Goal: Complete application form

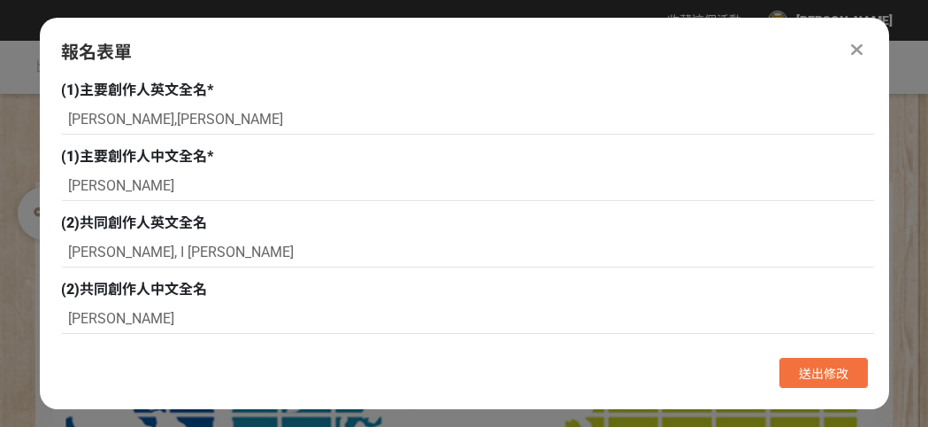
select select "申請中"
select select "校園講座 / 老師系上推薦"
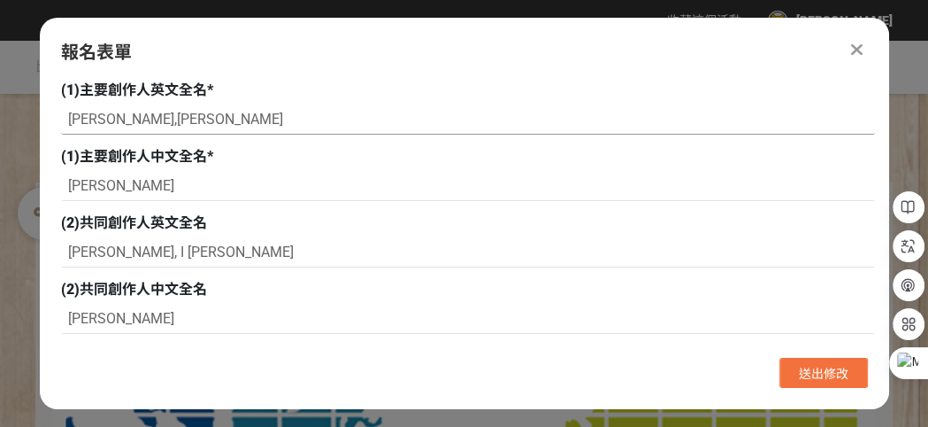
drag, startPoint x: 173, startPoint y: 122, endPoint x: 14, endPoint y: 122, distance: 159.3
paste input "[PERSON_NAME]"
type input "[PERSON_NAME]"
drag, startPoint x: 145, startPoint y: 250, endPoint x: 27, endPoint y: 237, distance: 119.3
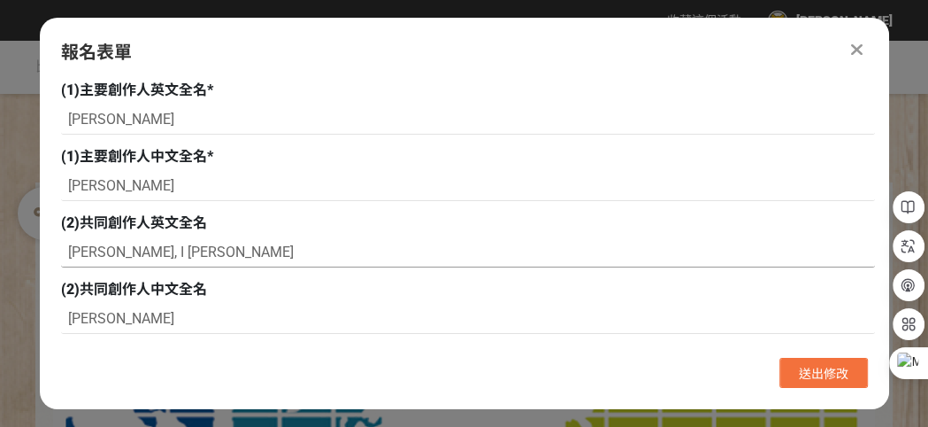
paste input "I-[PERSON_NAME]"
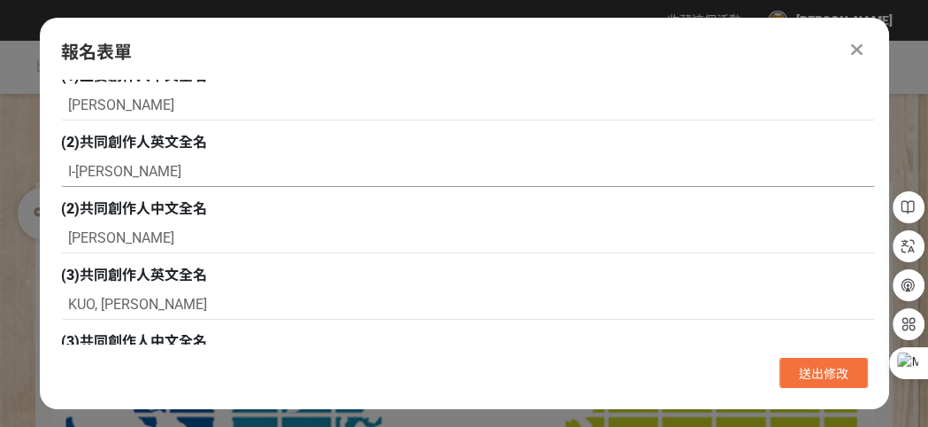
scroll to position [177, 0]
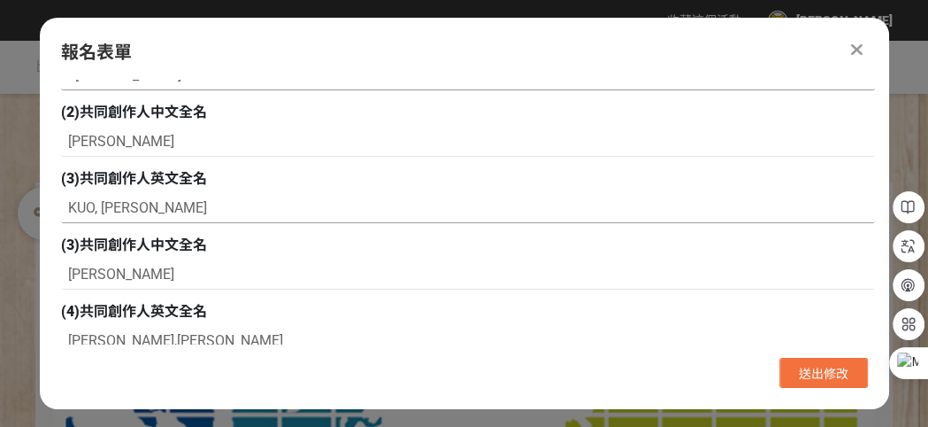
type input "I-[PERSON_NAME]"
drag, startPoint x: 144, startPoint y: 208, endPoint x: 26, endPoint y: 205, distance: 118.6
paste input "[PERSON_NAME]"
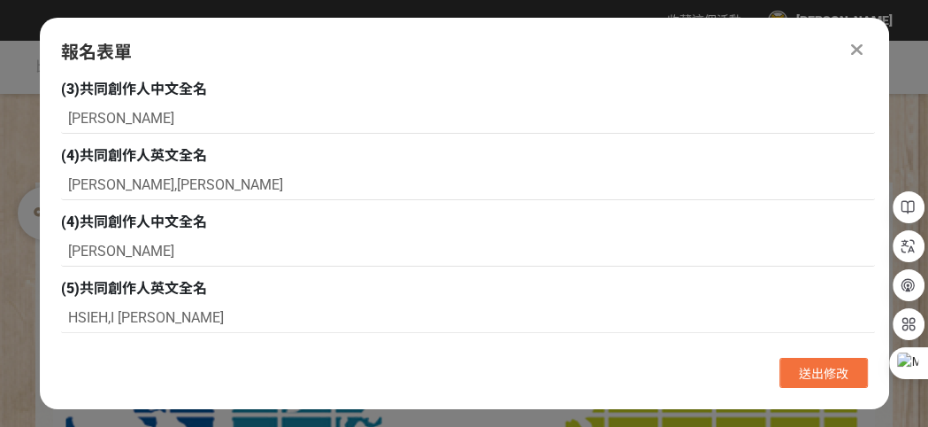
scroll to position [354, 0]
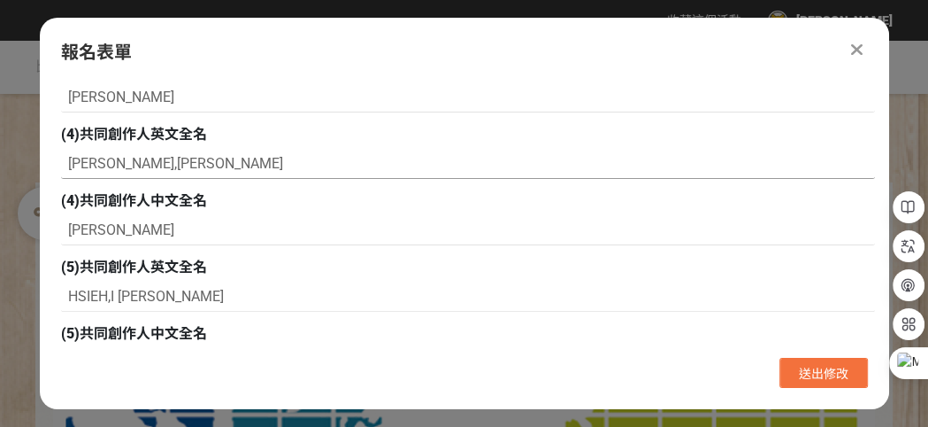
type input "[PERSON_NAME]"
drag, startPoint x: 68, startPoint y: 162, endPoint x: 156, endPoint y: 170, distance: 88.0
click at [156, 170] on input "[PERSON_NAME],[PERSON_NAME]" at bounding box center [468, 164] width 814 height 30
paste input "[PERSON_NAME]"
type input "[PERSON_NAME]"
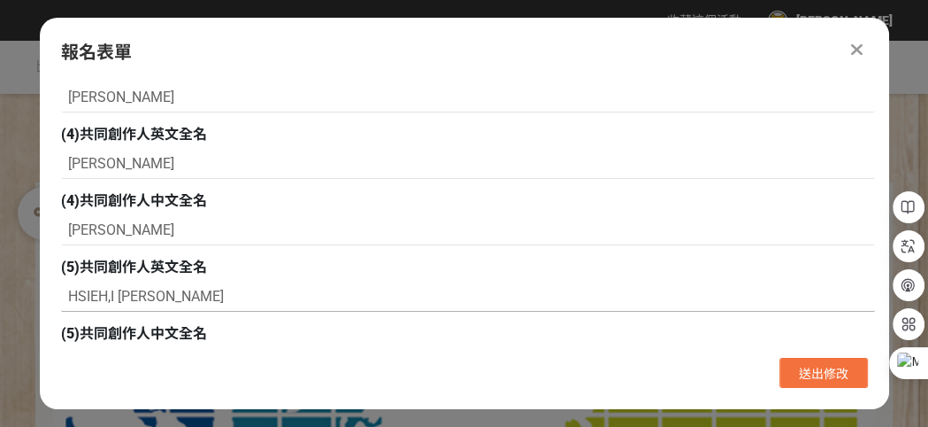
drag, startPoint x: 70, startPoint y: 295, endPoint x: 198, endPoint y: 297, distance: 128.4
click at [198, 297] on input "HSIEH,I [PERSON_NAME]" at bounding box center [468, 296] width 814 height 30
paste input "I-[PERSON_NAME]"
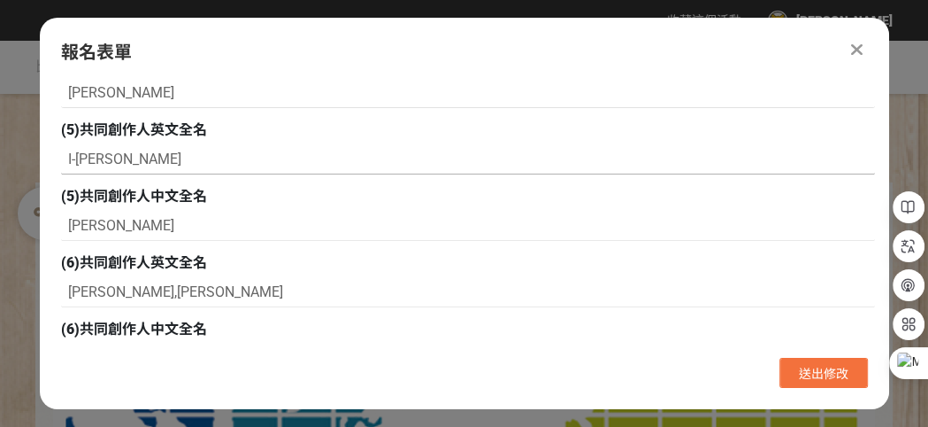
scroll to position [531, 0]
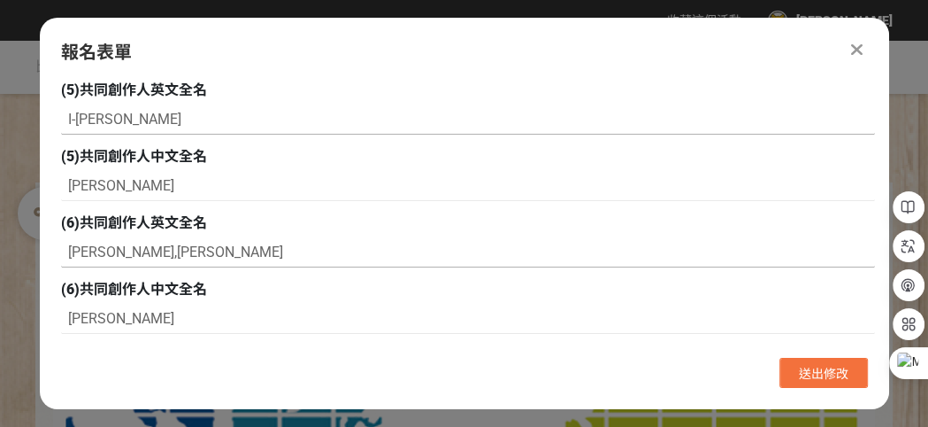
type input "I-[PERSON_NAME]"
drag, startPoint x: 67, startPoint y: 250, endPoint x: 200, endPoint y: 255, distance: 132.8
click at [200, 255] on input "[PERSON_NAME],[PERSON_NAME]" at bounding box center [468, 252] width 814 height 30
paste input "[PERSON_NAME]"
type input "[PERSON_NAME]"
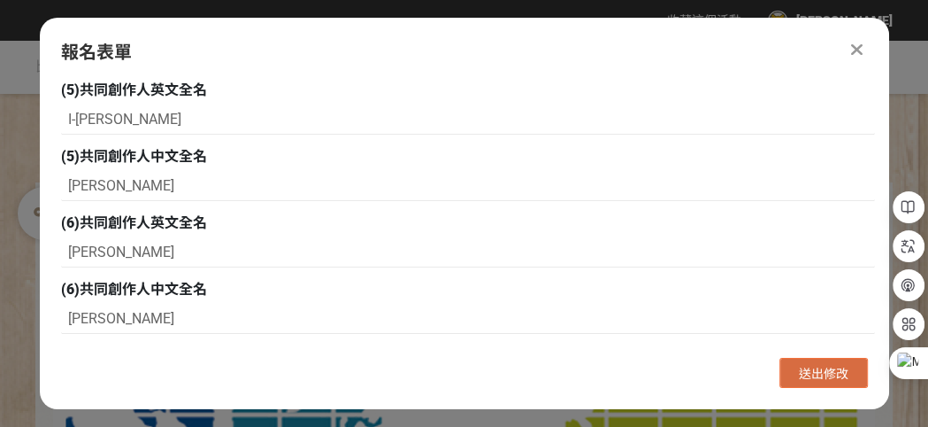
click at [799, 373] on span "送出修改" at bounding box center [824, 373] width 50 height 14
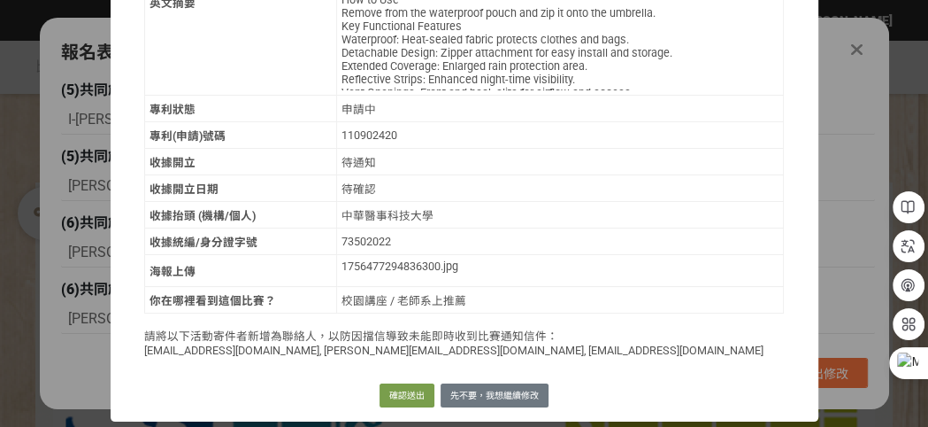
scroll to position [1324, 0]
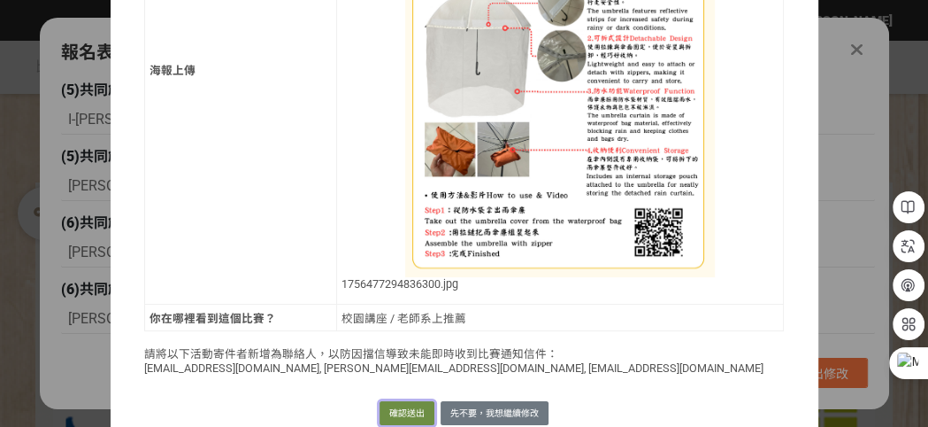
click at [389, 401] on button "確認送出" at bounding box center [407, 413] width 55 height 25
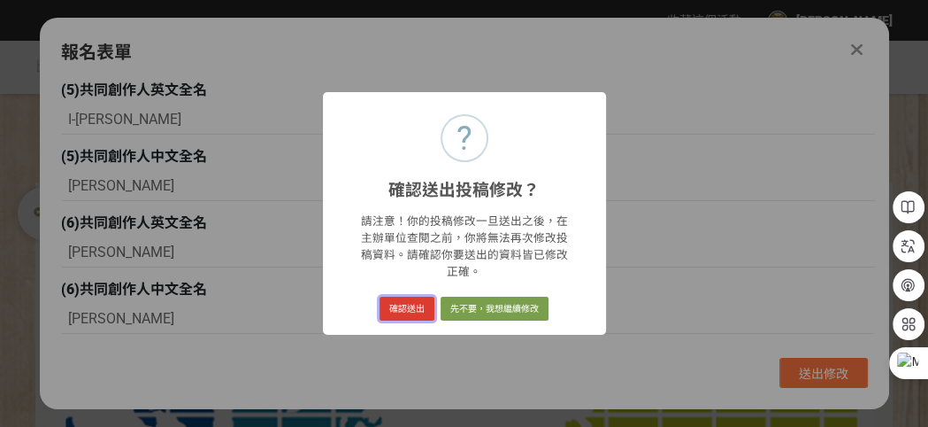
click at [404, 302] on button "確認送出" at bounding box center [407, 308] width 55 height 25
